Goal: Task Accomplishment & Management: Manage account settings

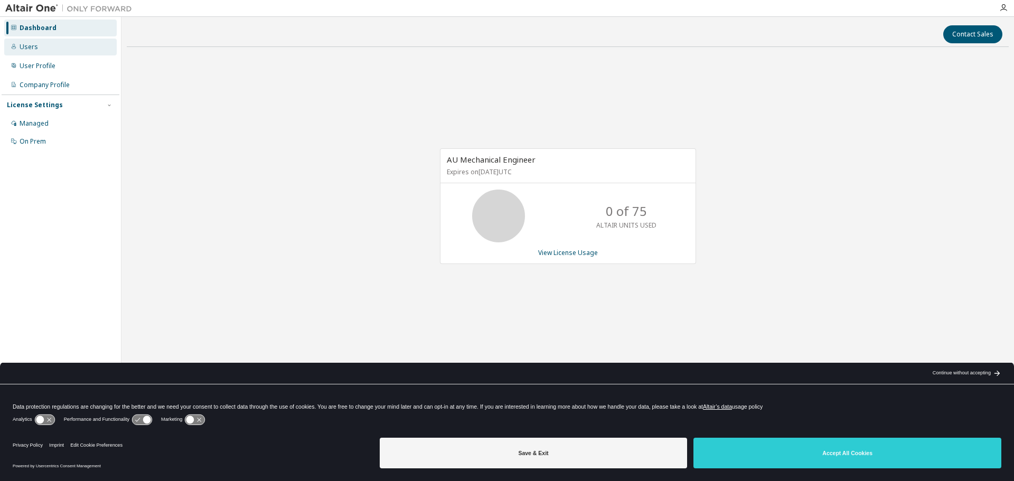
click at [48, 49] on div "Users" at bounding box center [60, 47] width 113 height 17
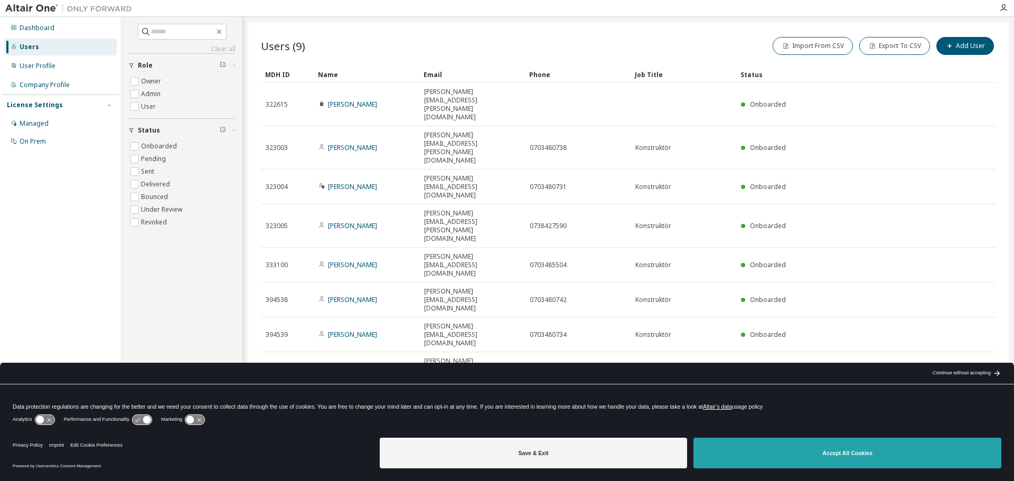
click at [837, 455] on button "Accept All Cookies" at bounding box center [848, 453] width 308 height 31
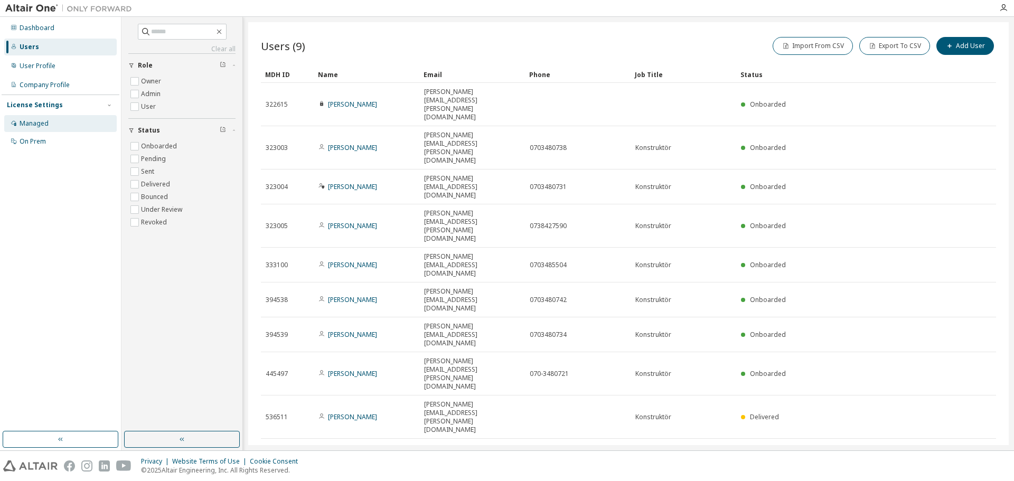
click at [47, 124] on div "Managed" at bounding box center [34, 123] width 29 height 8
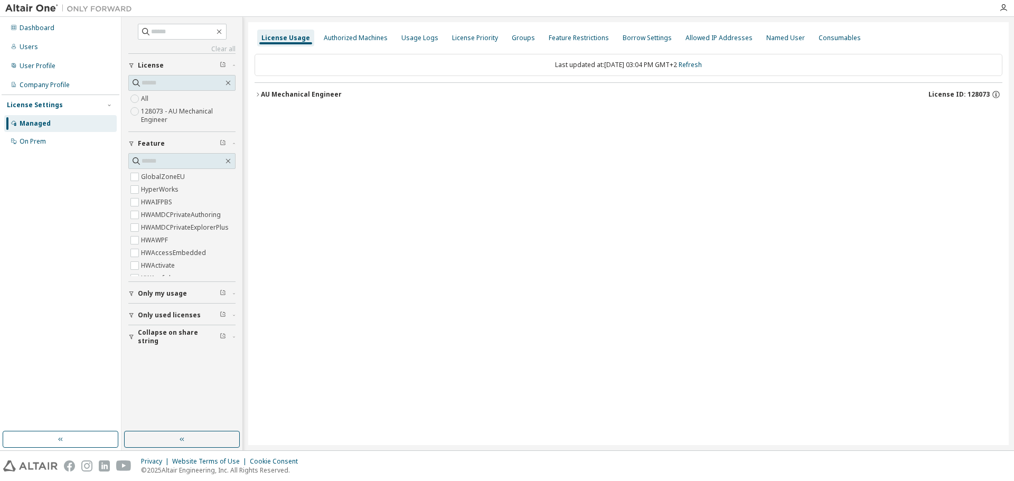
click at [256, 93] on icon "button" at bounding box center [258, 94] width 6 height 6
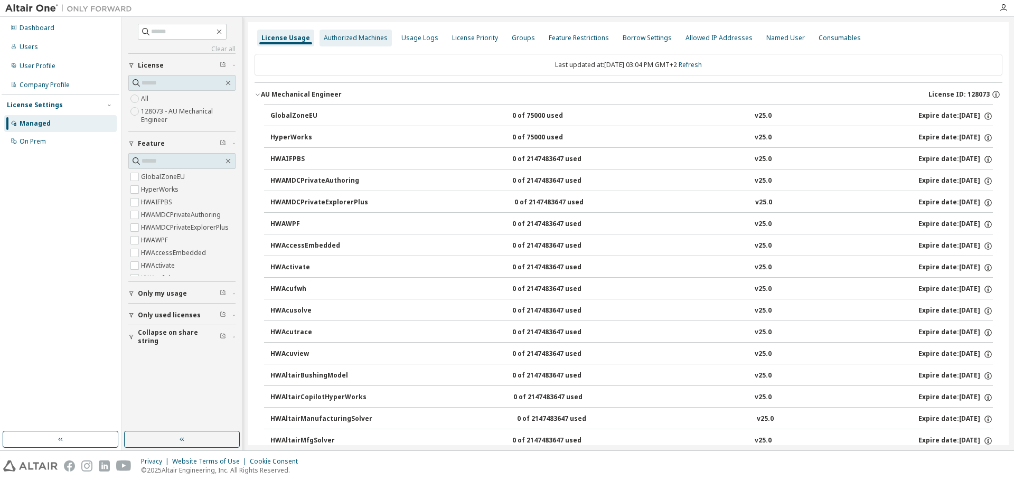
click at [358, 39] on div "Authorized Machines" at bounding box center [356, 38] width 64 height 8
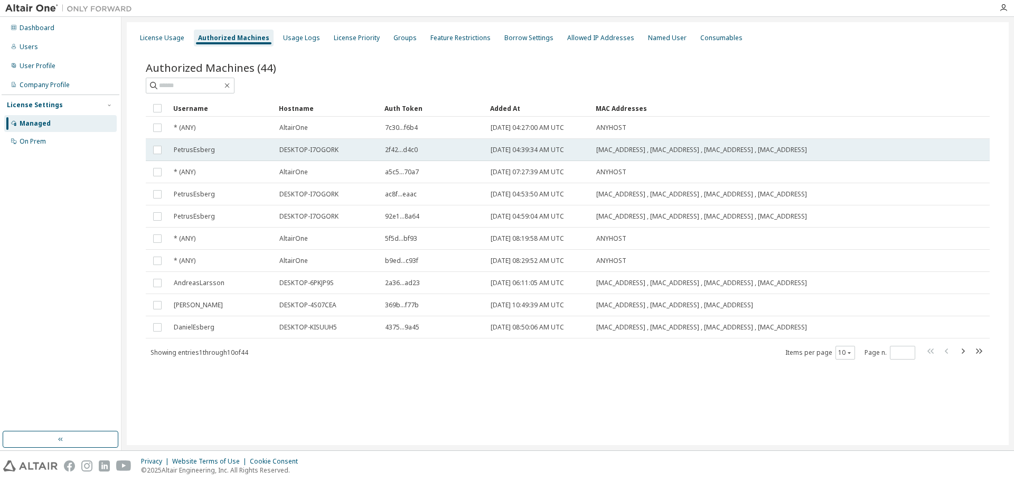
click at [233, 150] on div "PetrusEsberg" at bounding box center [222, 150] width 96 height 8
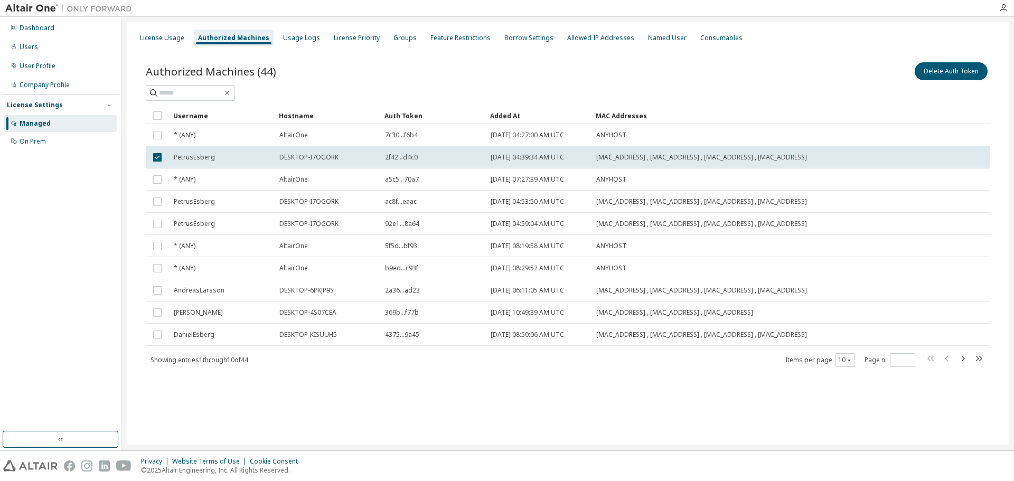
click at [367, 88] on div at bounding box center [568, 93] width 844 height 16
click at [372, 65] on div "Authorized Machines (44) Delete Auth Token" at bounding box center [568, 71] width 844 height 22
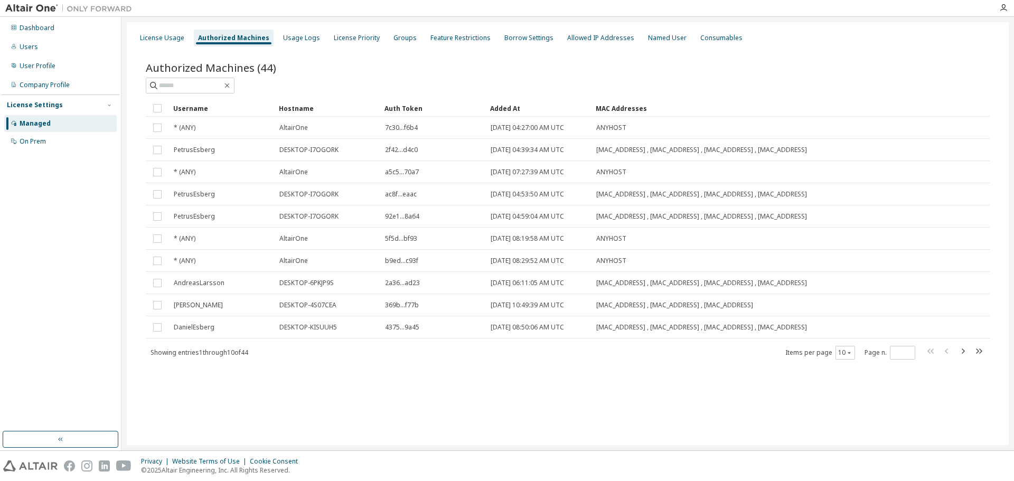
click at [366, 70] on div "Authorized Machines (44)" at bounding box center [568, 67] width 844 height 15
click at [400, 66] on div "Authorized Machines (44)" at bounding box center [568, 67] width 844 height 15
click at [295, 38] on div "Usage Logs" at bounding box center [301, 38] width 37 height 8
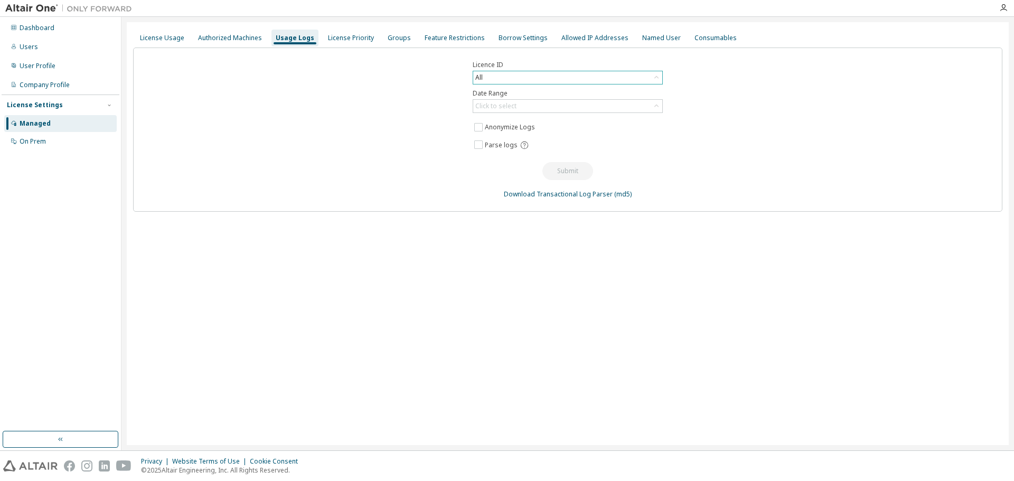
click at [657, 80] on icon at bounding box center [656, 77] width 11 height 11
click at [702, 76] on div "Licence ID All All 91100 - AU Mechanical Engineer (Expired) 121127 - AU Mechani…" at bounding box center [567, 130] width 869 height 164
click at [239, 32] on div "Authorized Machines" at bounding box center [230, 38] width 72 height 17
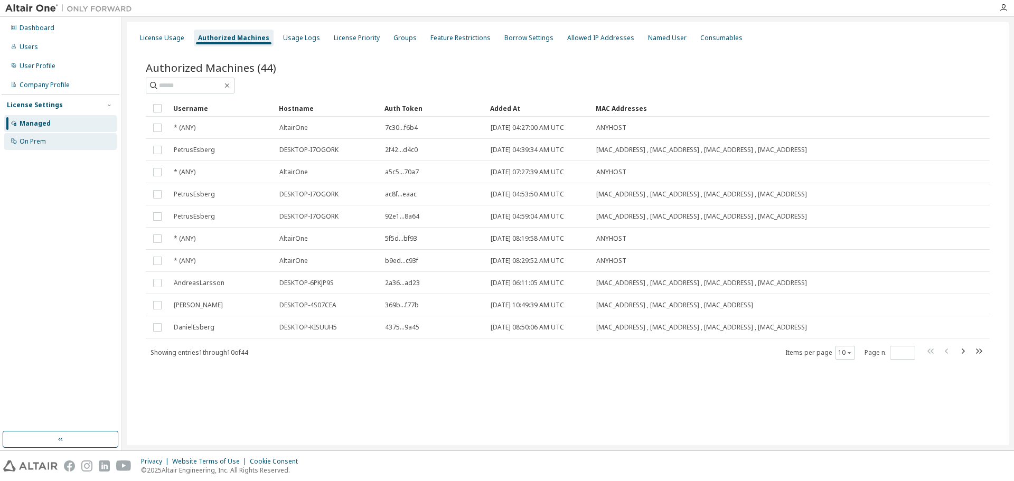
click at [73, 142] on div "On Prem" at bounding box center [60, 141] width 113 height 17
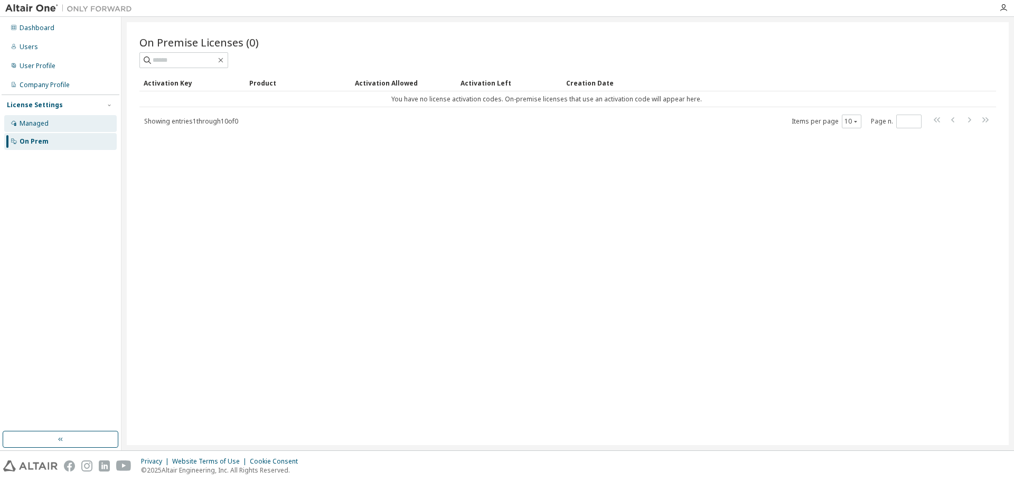
click at [46, 125] on div "Managed" at bounding box center [34, 123] width 29 height 8
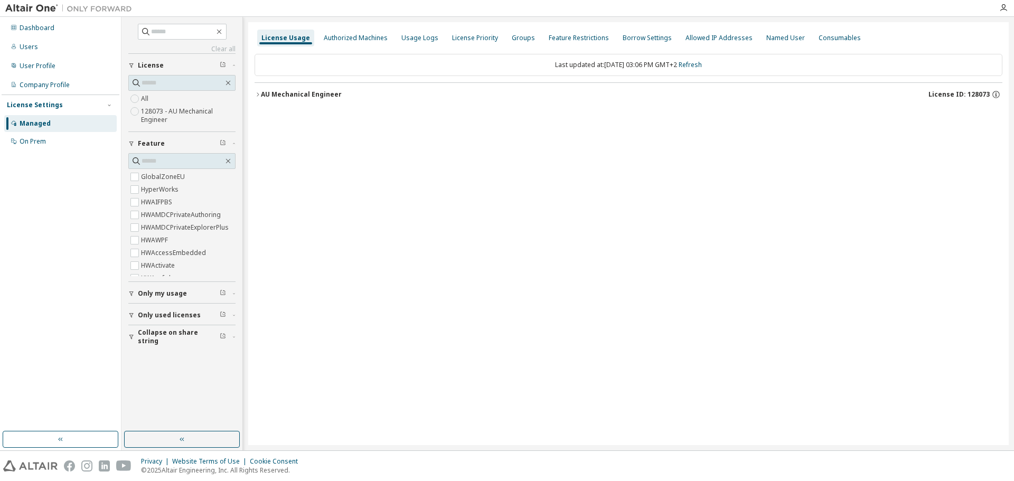
click at [257, 91] on icon "button" at bounding box center [258, 94] width 6 height 6
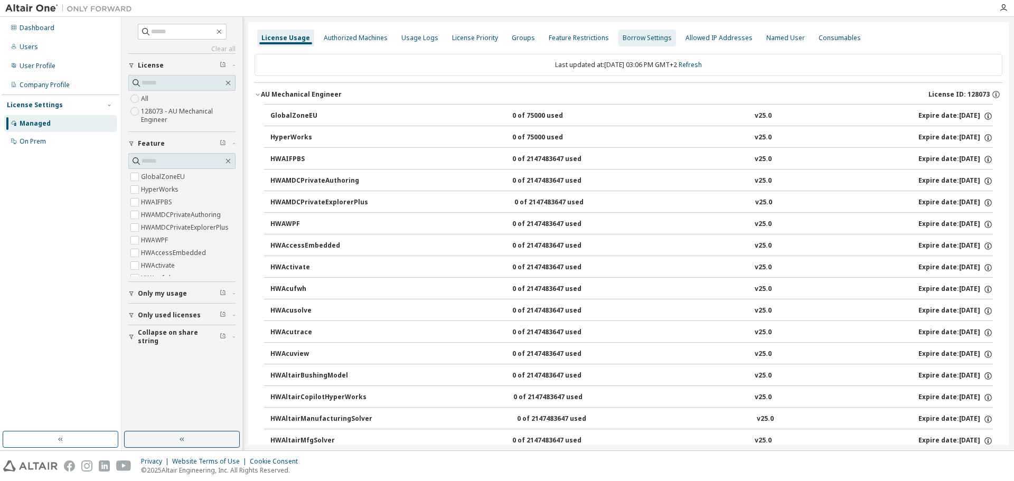
click at [645, 39] on div "Borrow Settings" at bounding box center [647, 38] width 49 height 8
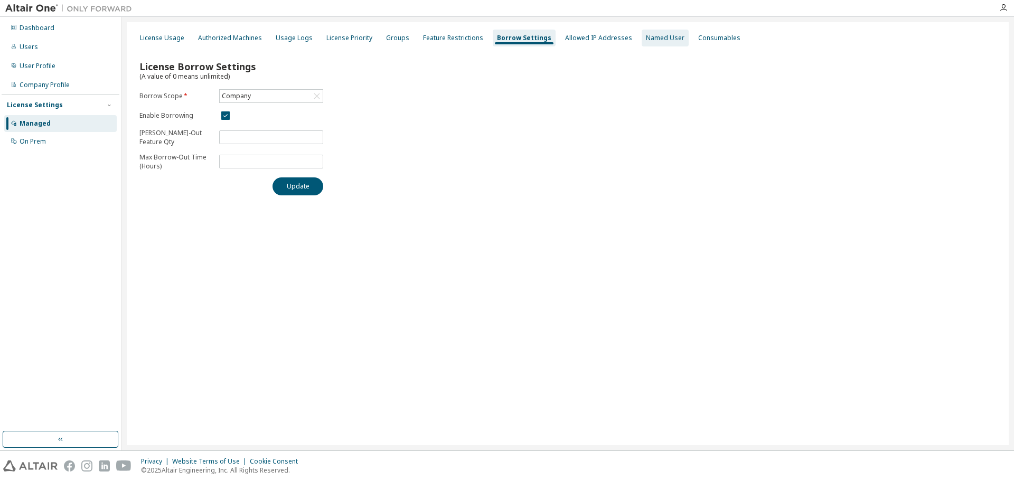
click at [651, 40] on div "Named User" at bounding box center [665, 38] width 39 height 8
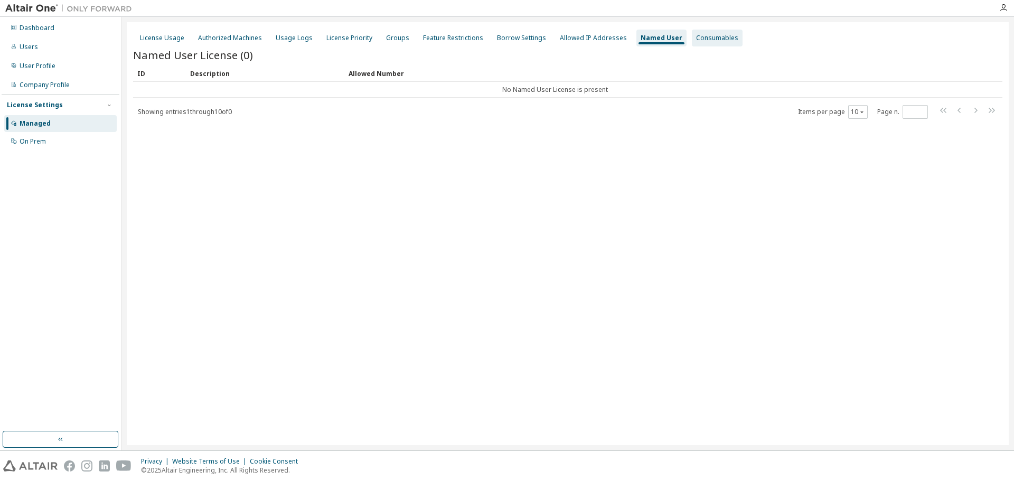
click at [706, 36] on div "Consumables" at bounding box center [717, 38] width 42 height 8
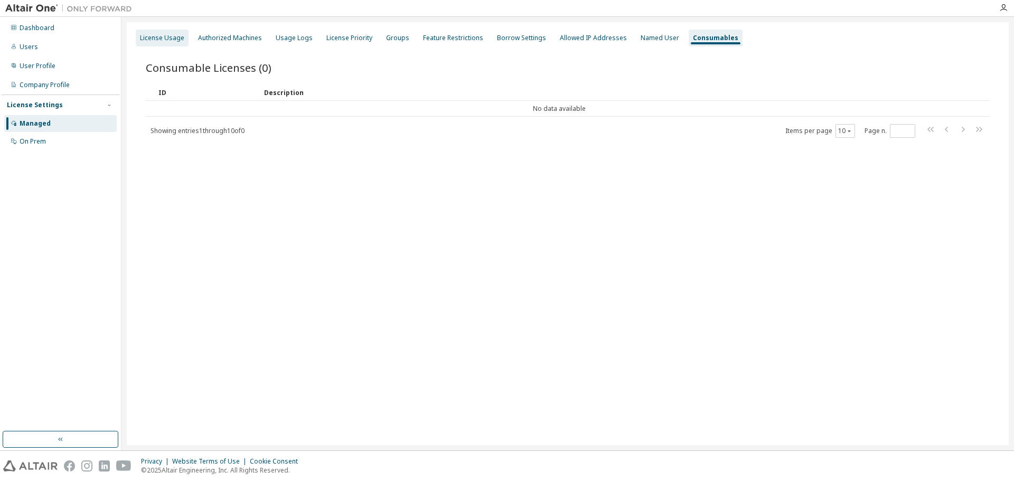
click at [161, 34] on div "License Usage" at bounding box center [162, 38] width 44 height 8
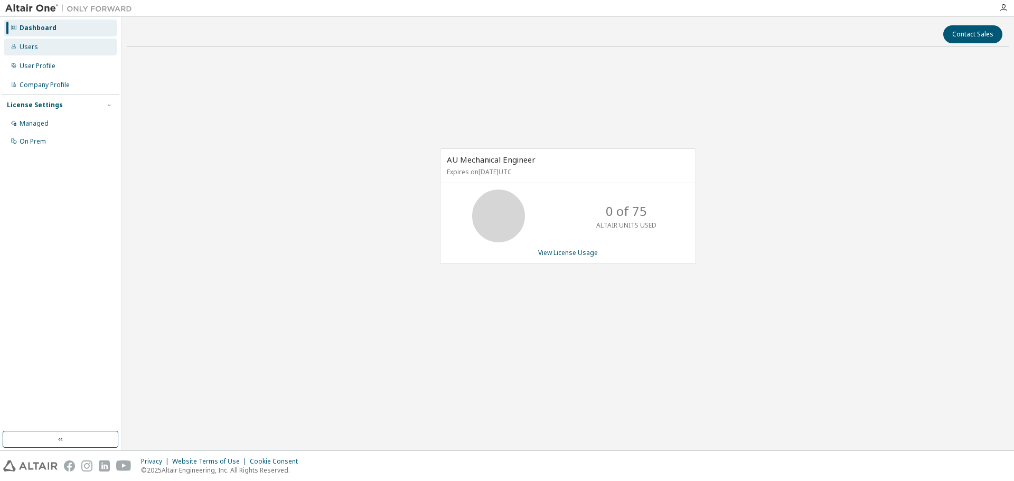
click at [46, 51] on div "Users" at bounding box center [60, 47] width 113 height 17
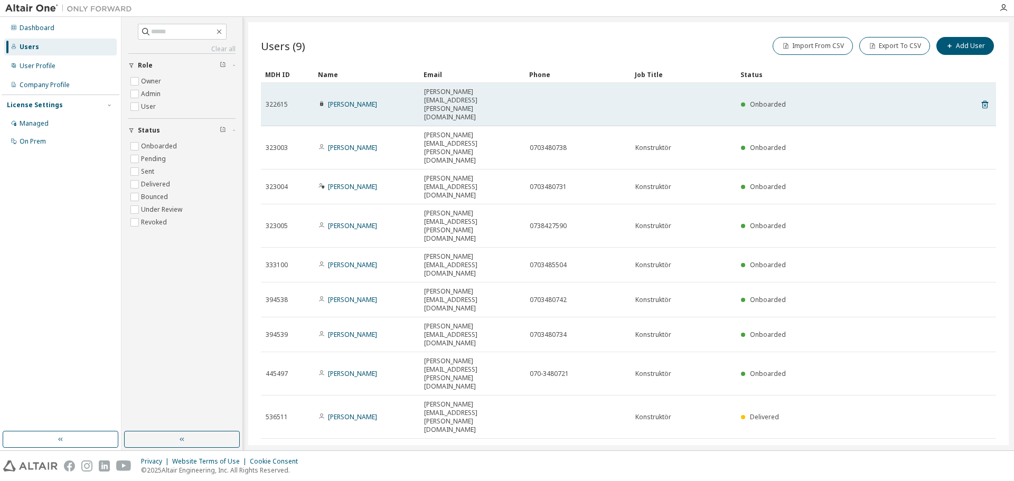
click at [816, 100] on div "Onboarded" at bounding box center [841, 104] width 200 height 8
click at [508, 91] on div "[PERSON_NAME][EMAIL_ADDRESS][PERSON_NAME][DOMAIN_NAME]" at bounding box center [472, 105] width 96 height 34
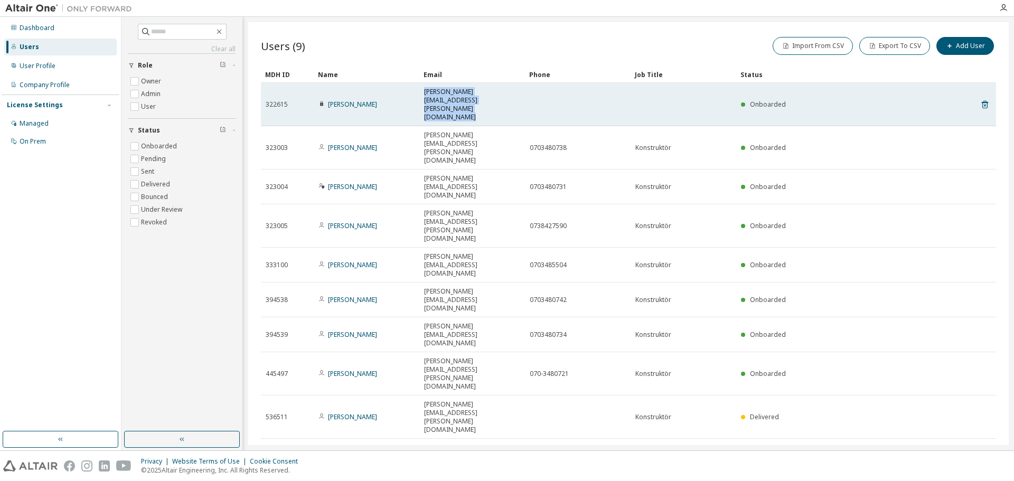
click at [508, 91] on div "[PERSON_NAME][EMAIL_ADDRESS][PERSON_NAME][DOMAIN_NAME]" at bounding box center [472, 105] width 96 height 34
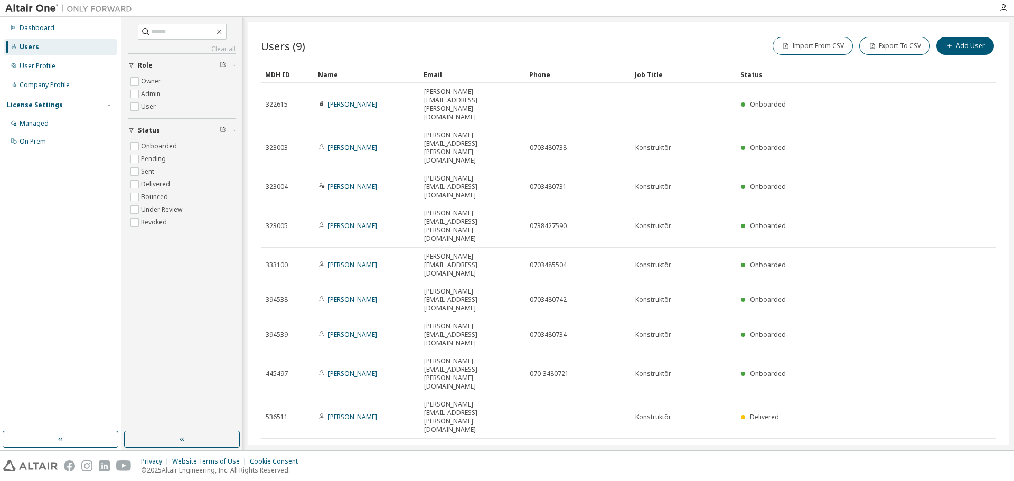
drag, startPoint x: 508, startPoint y: 91, endPoint x: 489, endPoint y: 63, distance: 34.0
click at [489, 63] on div "Users (9) Import From CSV Export To CSV Add User Clear Load Save Save As Field …" at bounding box center [628, 248] width 735 height 426
click at [70, 63] on div "User Profile" at bounding box center [60, 66] width 113 height 17
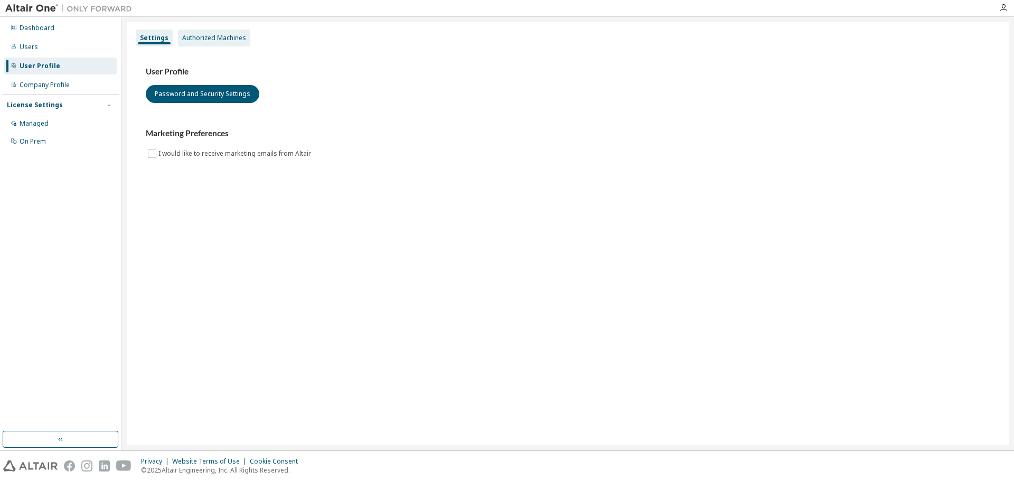
click at [209, 42] on div "Authorized Machines" at bounding box center [214, 38] width 64 height 8
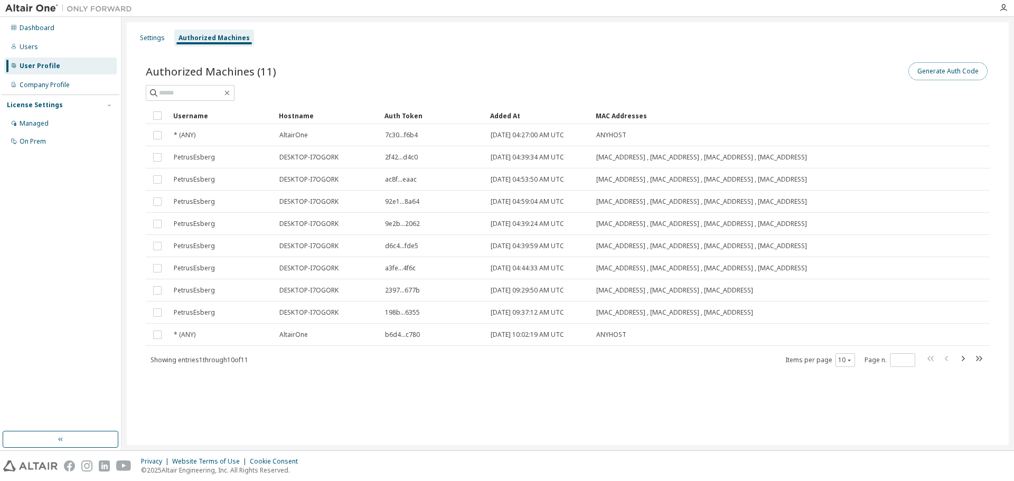
click at [961, 70] on button "Generate Auth Code" at bounding box center [948, 71] width 79 height 18
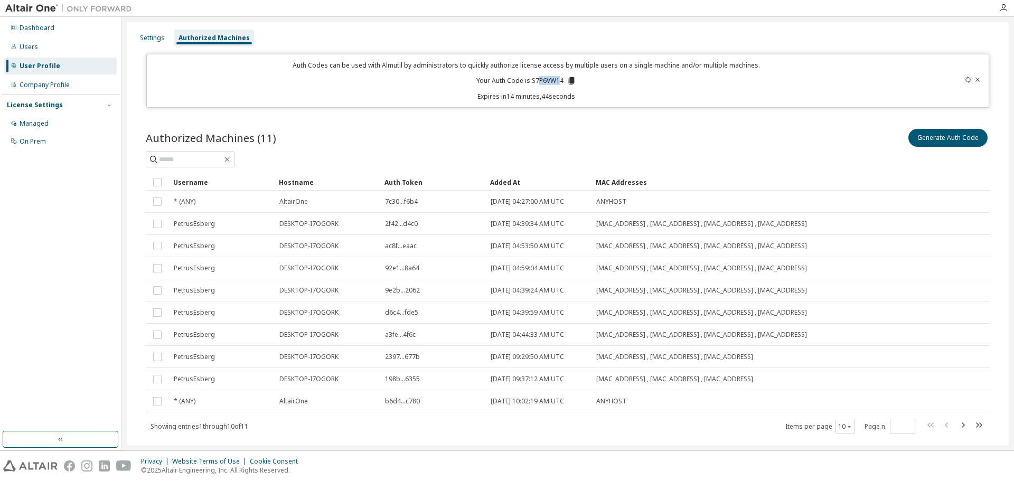
drag, startPoint x: 559, startPoint y: 79, endPoint x: 537, endPoint y: 80, distance: 22.7
click at [537, 80] on p "Your Auth Code is: S7P6VW14" at bounding box center [526, 81] width 100 height 10
drag, startPoint x: 560, startPoint y: 80, endPoint x: 531, endPoint y: 81, distance: 29.1
click at [531, 81] on p "Your Auth Code is: S7P6VW14" at bounding box center [526, 81] width 100 height 10
click at [154, 40] on div "Settings" at bounding box center [152, 38] width 25 height 8
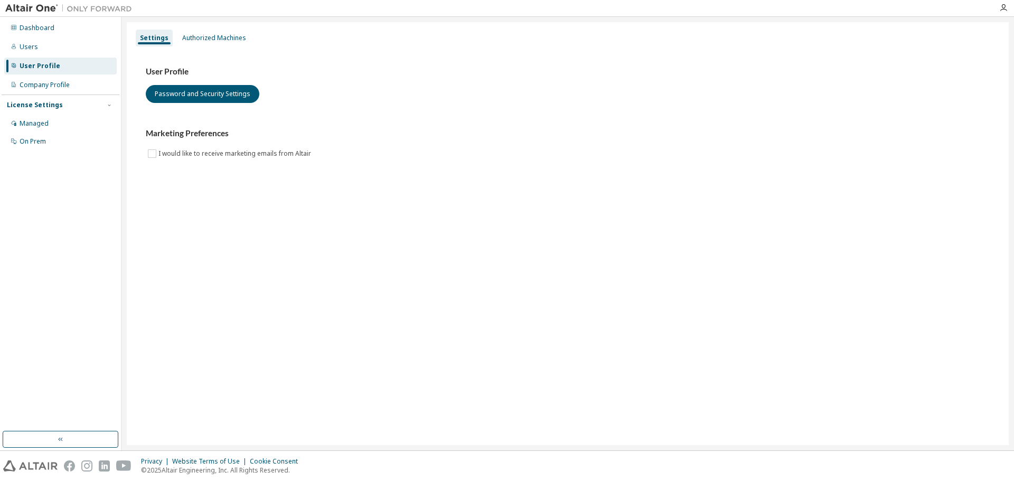
click at [69, 104] on div "License Settings" at bounding box center [60, 105] width 107 height 10
click at [47, 108] on div "License Settings" at bounding box center [35, 105] width 56 height 8
click at [35, 138] on div "On Prem" at bounding box center [33, 141] width 26 height 8
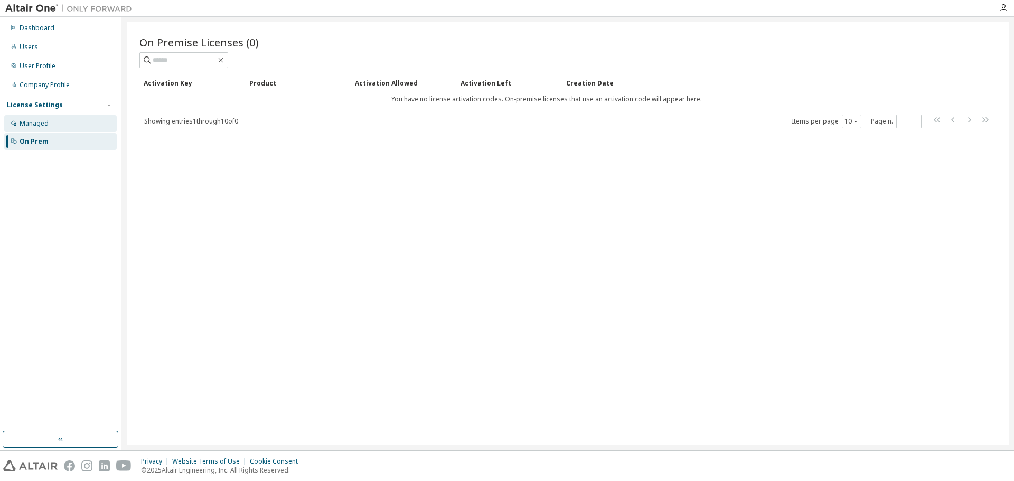
click at [37, 121] on div "Managed" at bounding box center [34, 123] width 29 height 8
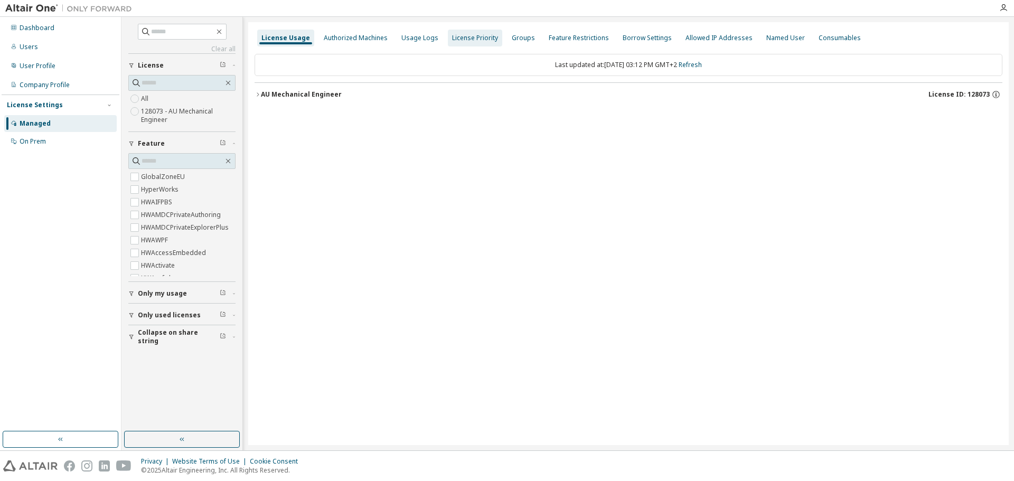
click at [474, 40] on div "License Priority" at bounding box center [475, 38] width 46 height 8
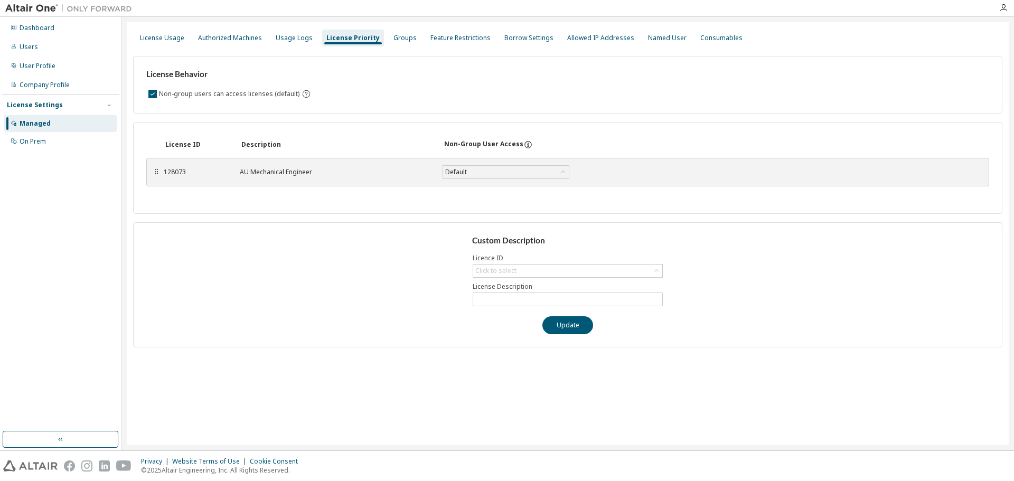
click at [375, 181] on div "128073 AU Mechanical Engineer Default Save" at bounding box center [398, 172] width 469 height 19
click at [508, 35] on div "Borrow Settings" at bounding box center [528, 38] width 49 height 8
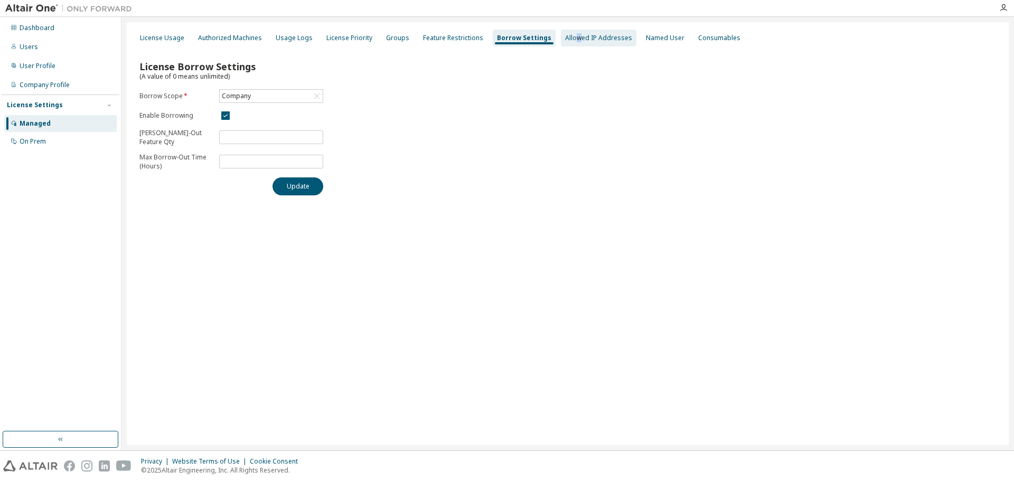
click at [567, 41] on div "Allowed IP Addresses" at bounding box center [598, 38] width 67 height 8
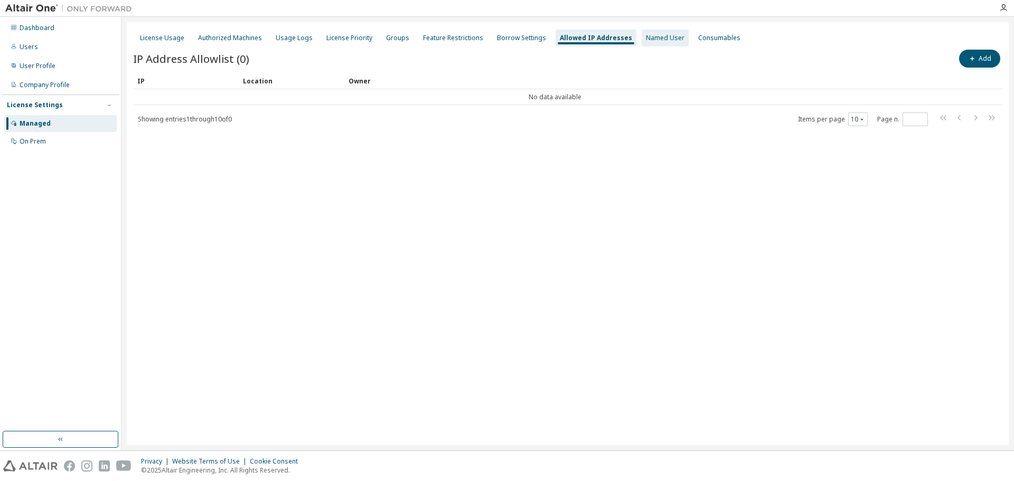
click at [649, 36] on div "Named User" at bounding box center [665, 38] width 39 height 8
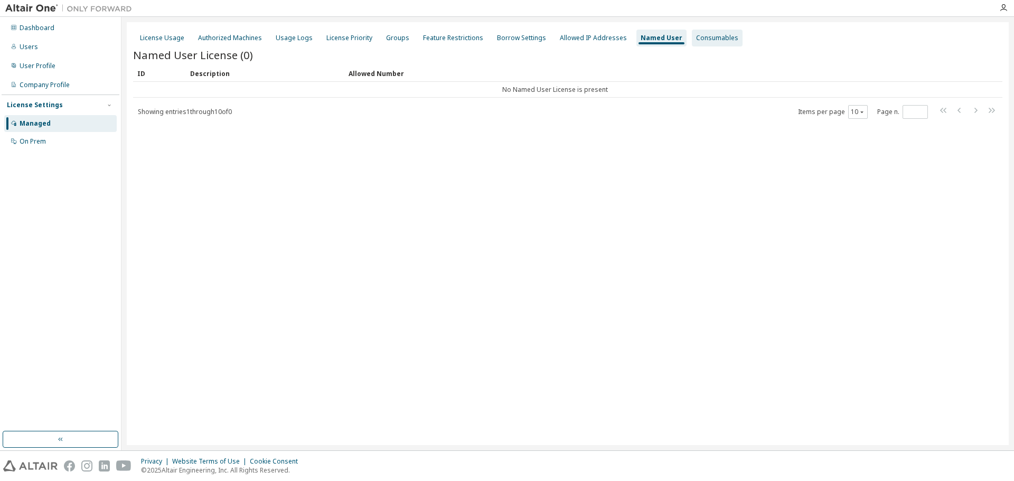
click at [696, 38] on div "Consumables" at bounding box center [717, 38] width 42 height 8
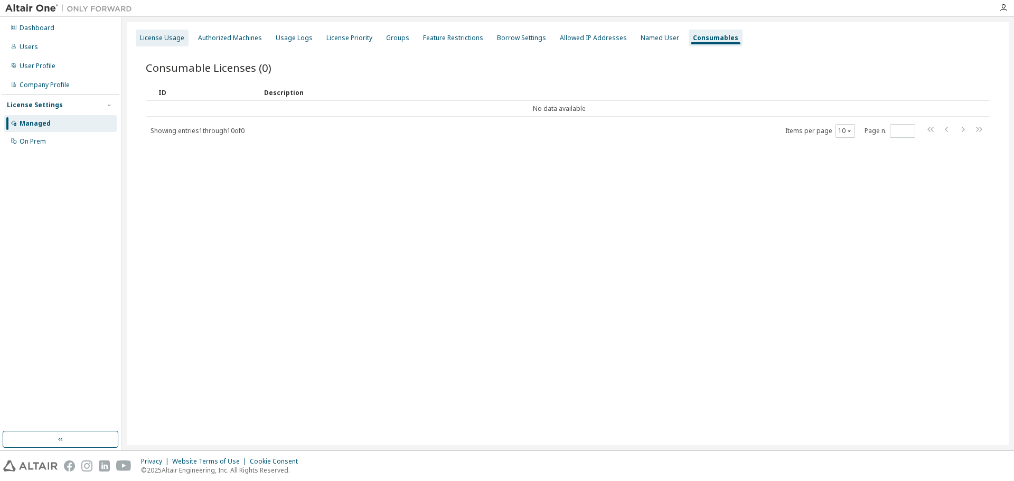
click at [171, 40] on div "License Usage" at bounding box center [162, 38] width 44 height 8
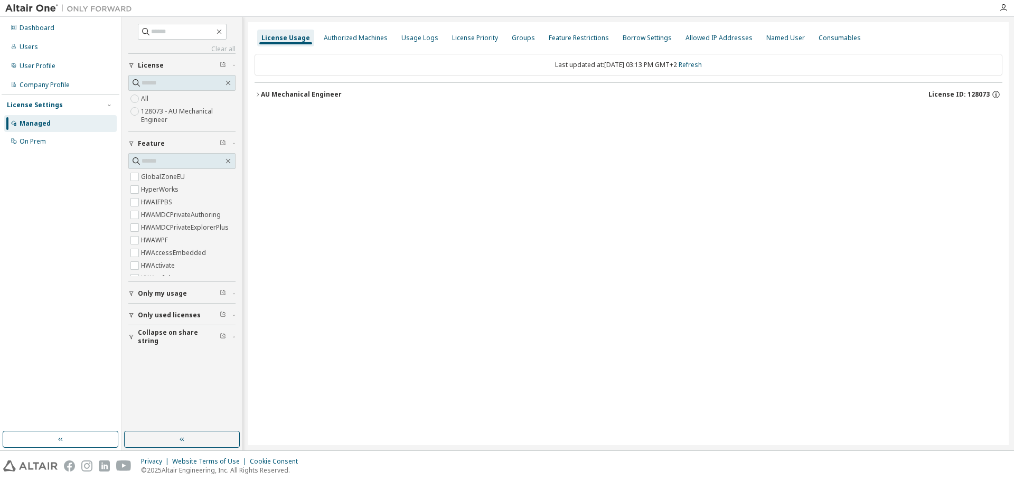
click at [259, 95] on icon "button" at bounding box center [258, 94] width 6 height 6
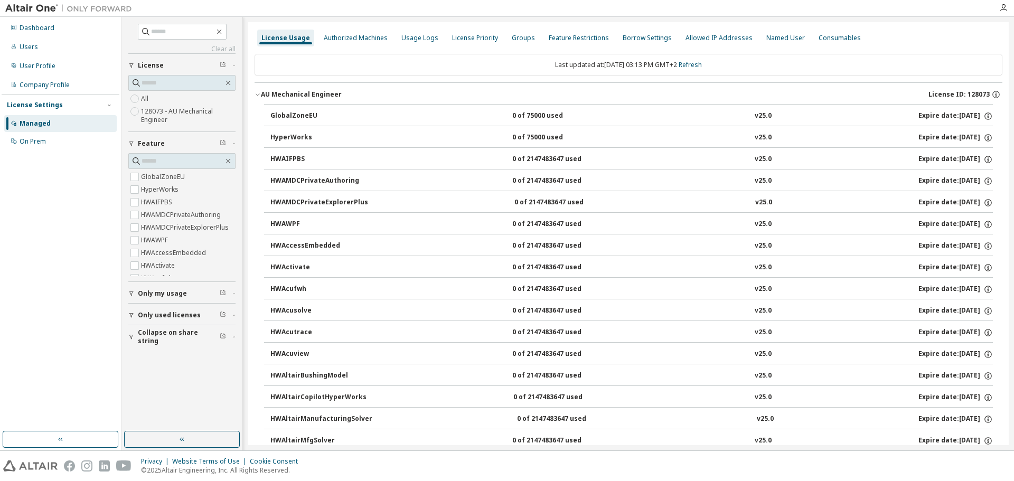
click at [958, 93] on span "License ID: 128073" at bounding box center [959, 94] width 61 height 8
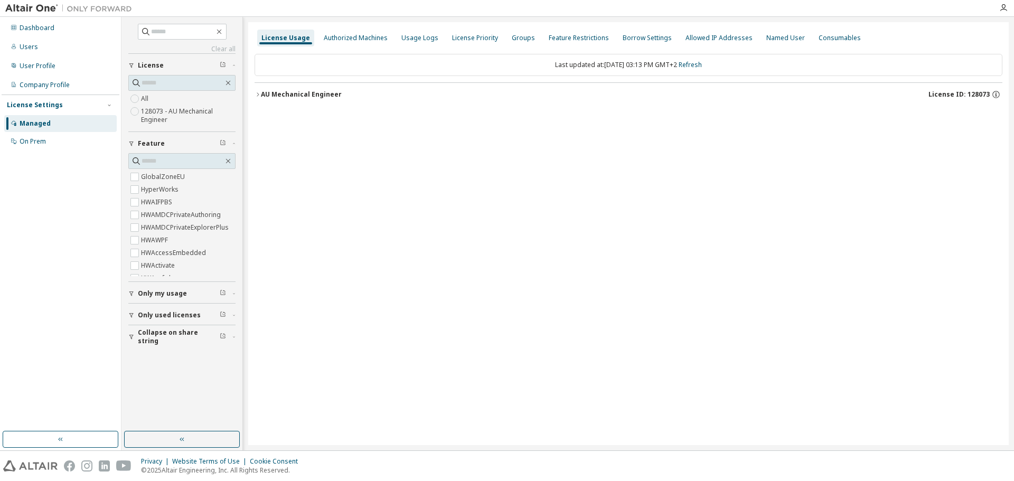
click at [362, 93] on div "AU Mechanical Engineer License ID: 128073" at bounding box center [632, 95] width 742 height 10
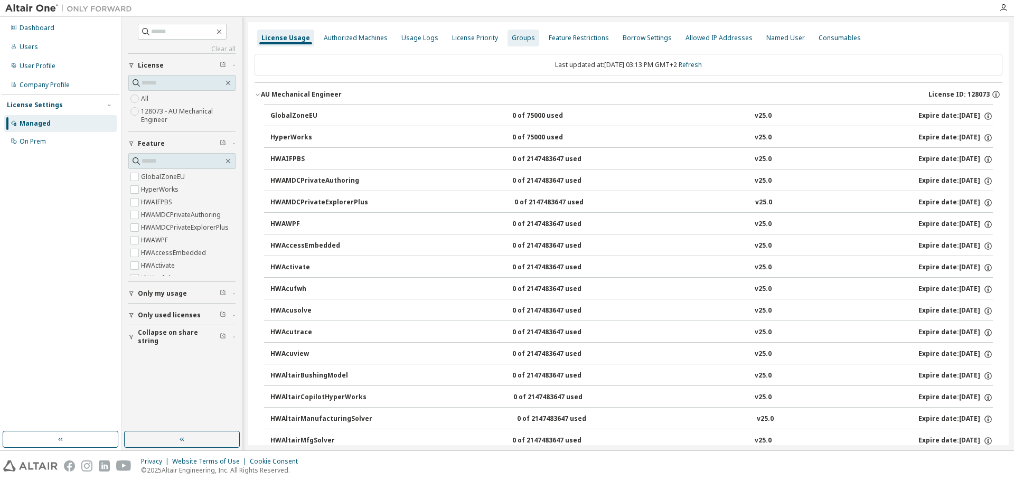
click at [512, 34] on div "Groups" at bounding box center [523, 38] width 23 height 8
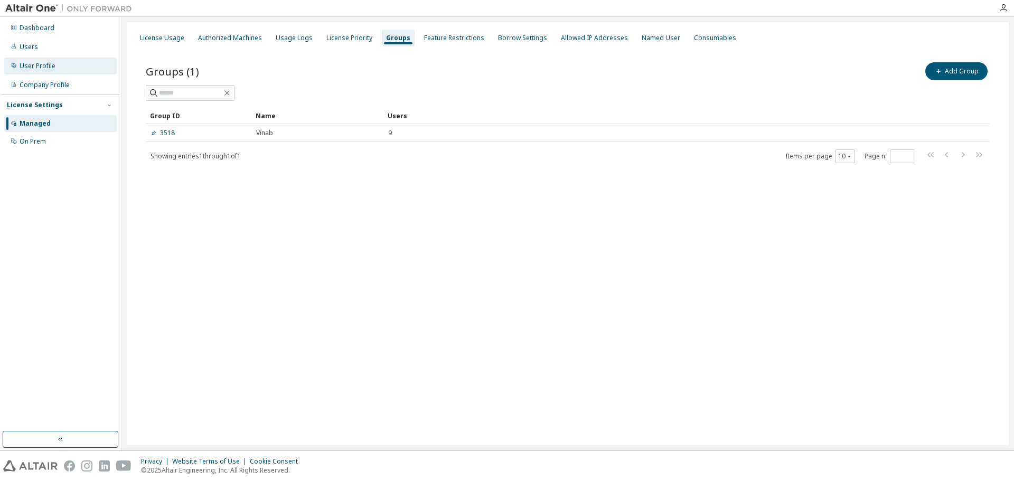
click at [45, 62] on div "User Profile" at bounding box center [38, 66] width 36 height 8
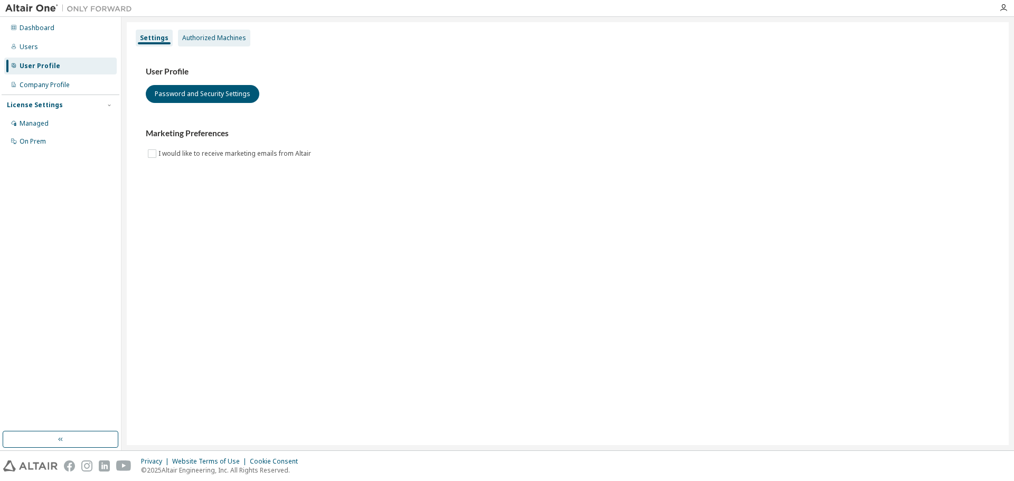
click at [211, 39] on div "Authorized Machines" at bounding box center [214, 38] width 64 height 8
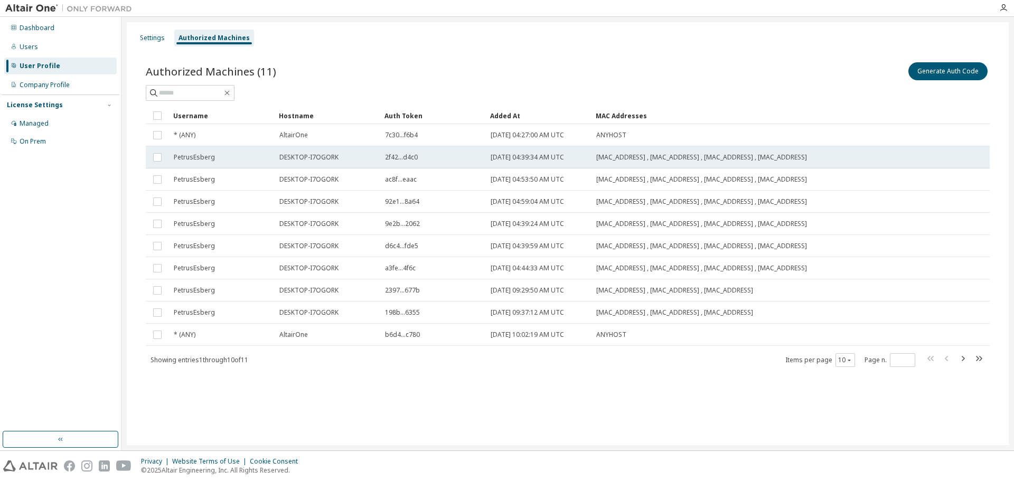
click at [460, 160] on div "2f42...d4c0" at bounding box center [433, 157] width 96 height 8
click at [442, 161] on div "2f42...d4c0" at bounding box center [433, 157] width 96 height 8
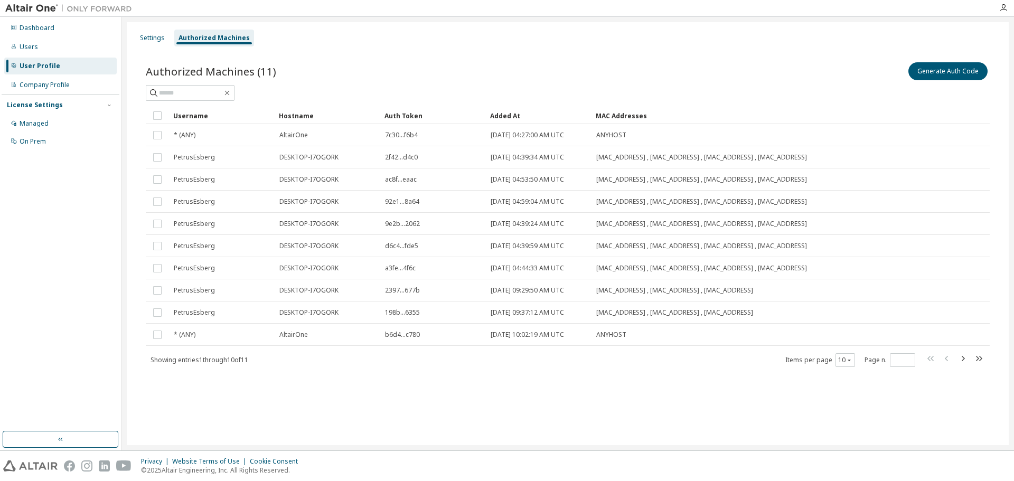
click at [442, 161] on div "2f42...d4c0" at bounding box center [433, 157] width 96 height 8
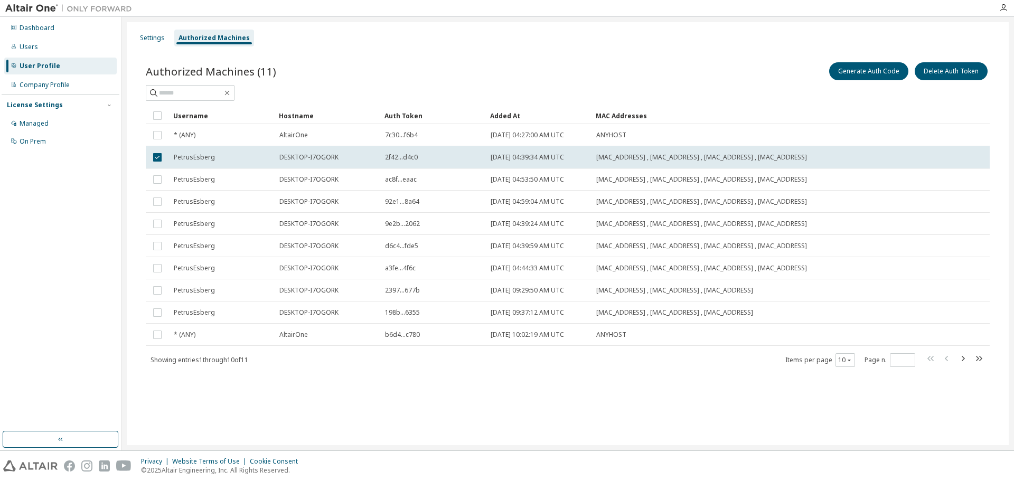
click at [521, 43] on div "Settings Authorized Machines" at bounding box center [567, 38] width 869 height 19
click at [158, 40] on div "Settings" at bounding box center [152, 38] width 25 height 8
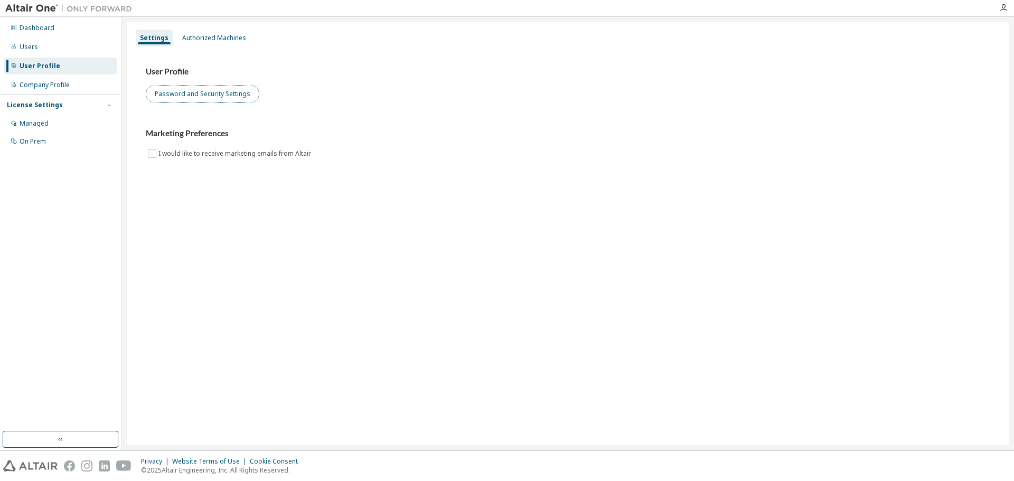
click at [213, 96] on button "Password and Security Settings" at bounding box center [203, 94] width 114 height 18
